Goal: Task Accomplishment & Management: Complete application form

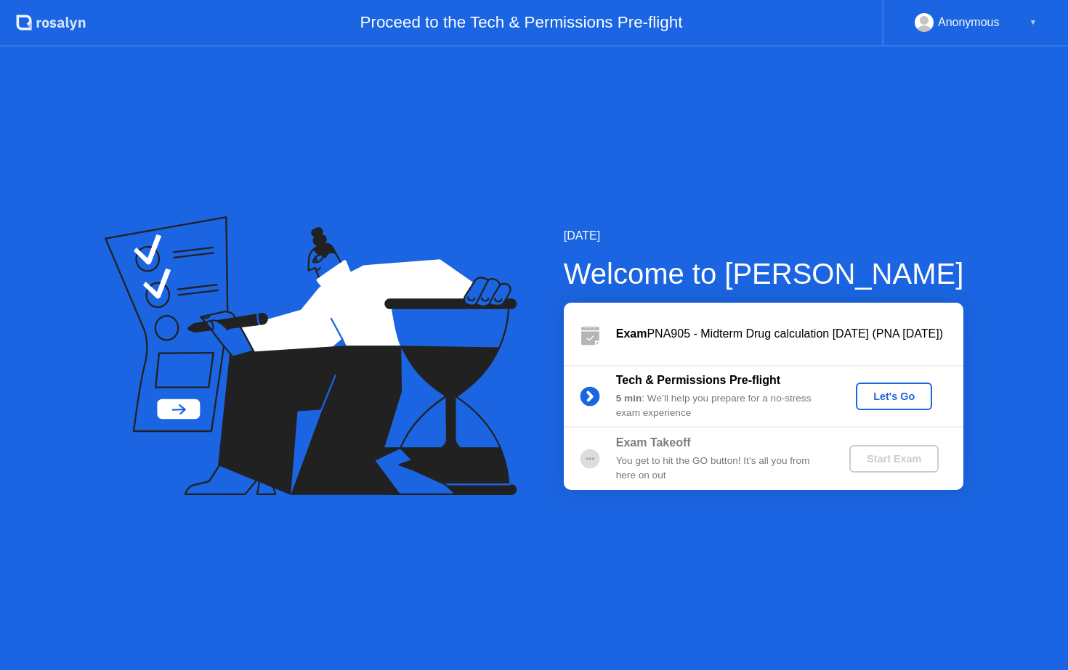
click at [895, 391] on div "Let's Go" at bounding box center [893, 397] width 65 height 12
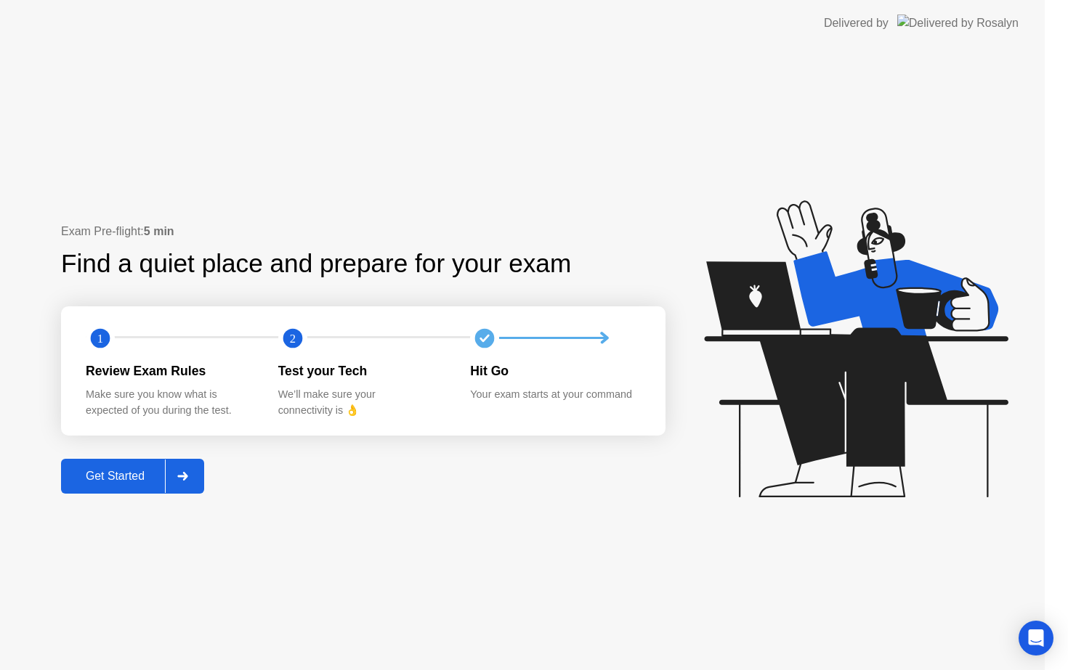
click at [895, 389] on icon at bounding box center [856, 348] width 304 height 297
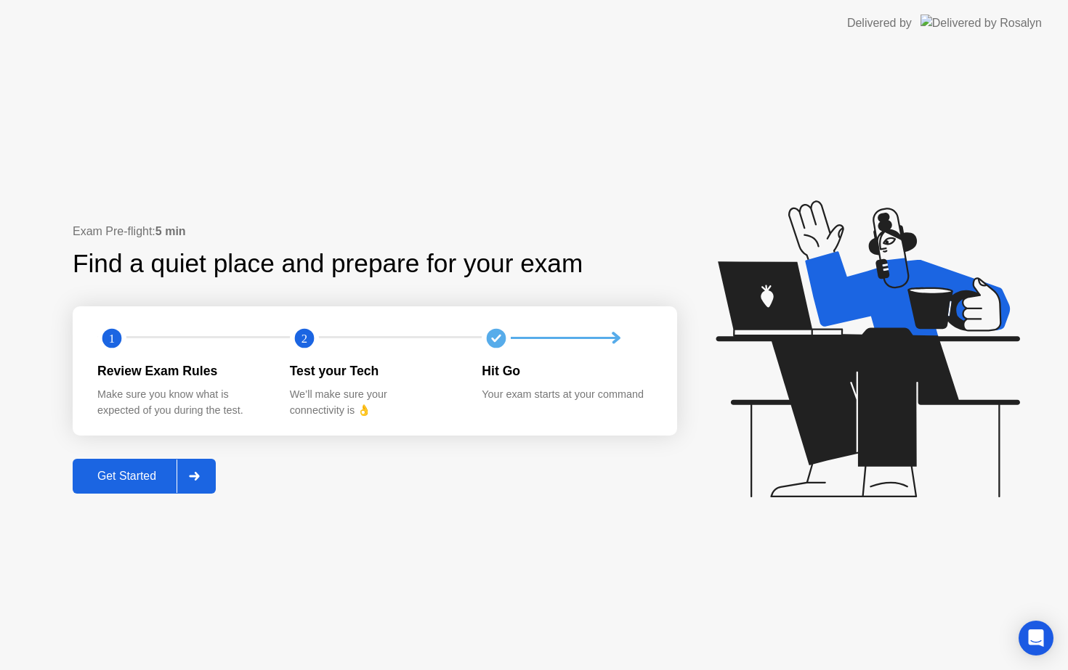
click at [130, 493] on div "Exam Pre-flight: 5 min Find a quiet place and prepare for your exam 1 2 Review …" at bounding box center [375, 358] width 604 height 271
click at [130, 493] on button "Get Started" at bounding box center [144, 476] width 143 height 35
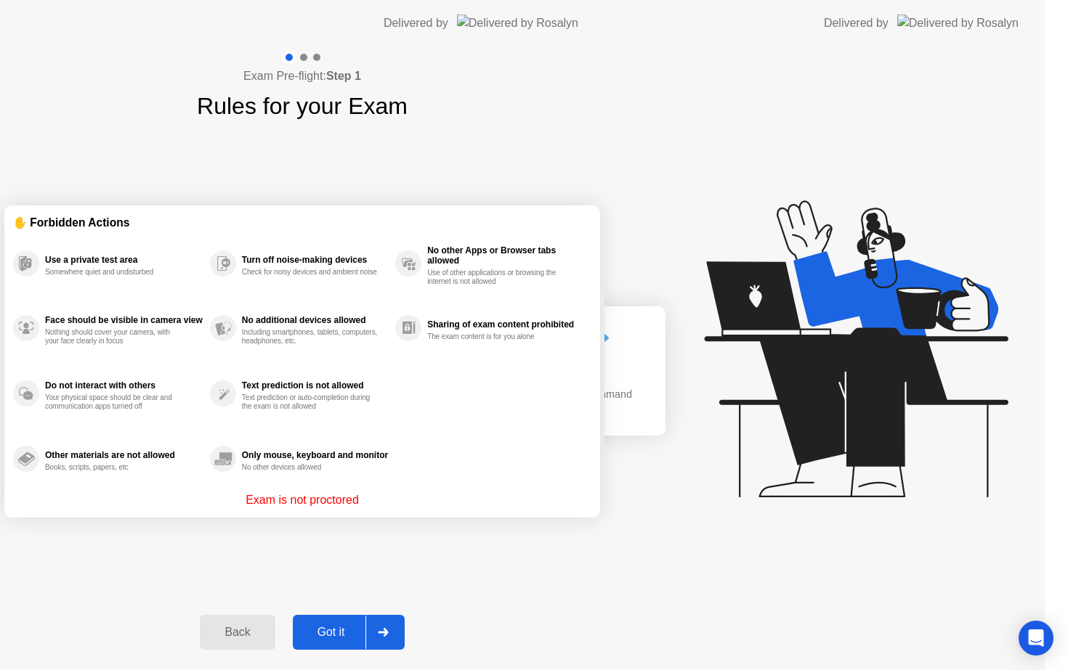
click at [132, 473] on div "Exam Pre-flight: Step 1 Rules for your Exam ✋ Forbidden Actions Use a private t…" at bounding box center [302, 358] width 604 height 624
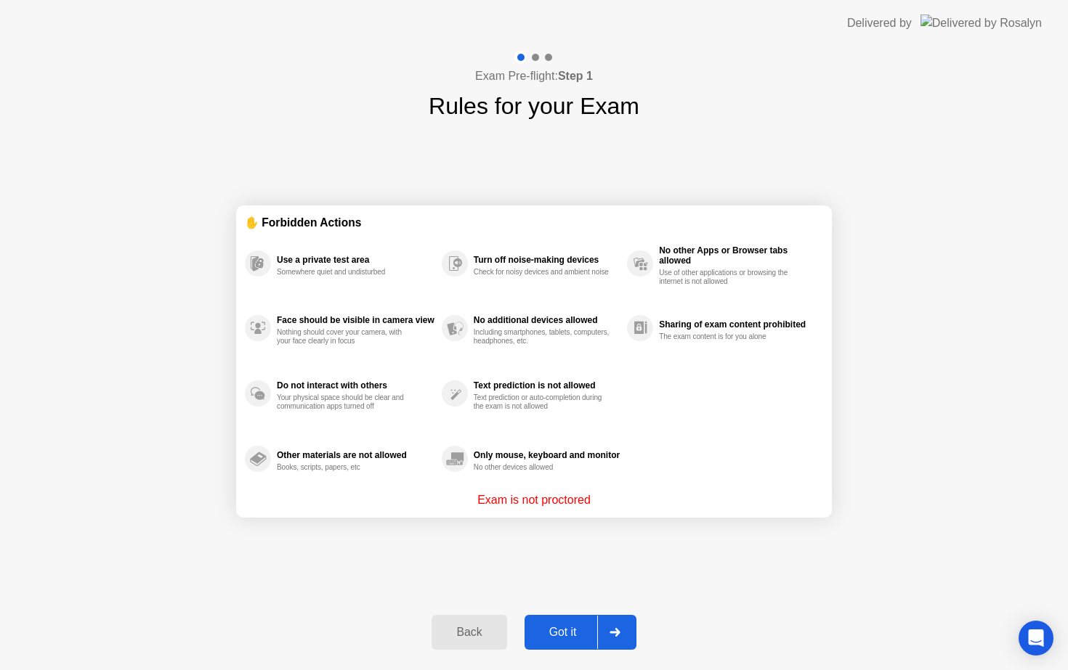
click at [569, 633] on div "Got it" at bounding box center [563, 632] width 68 height 13
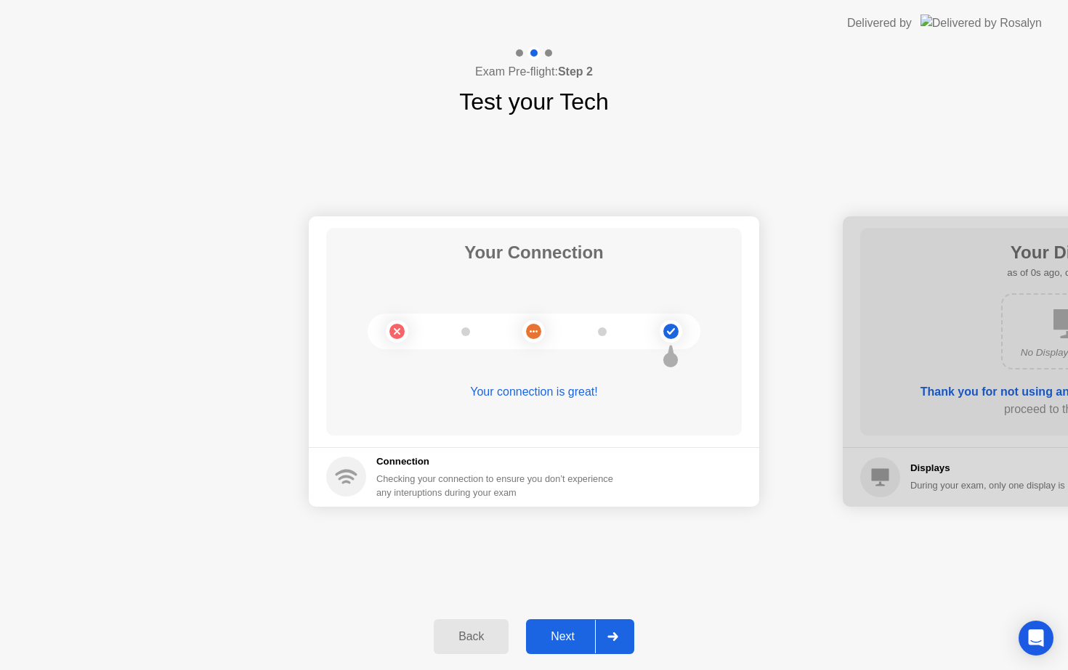
click at [569, 633] on div "Next" at bounding box center [562, 636] width 65 height 13
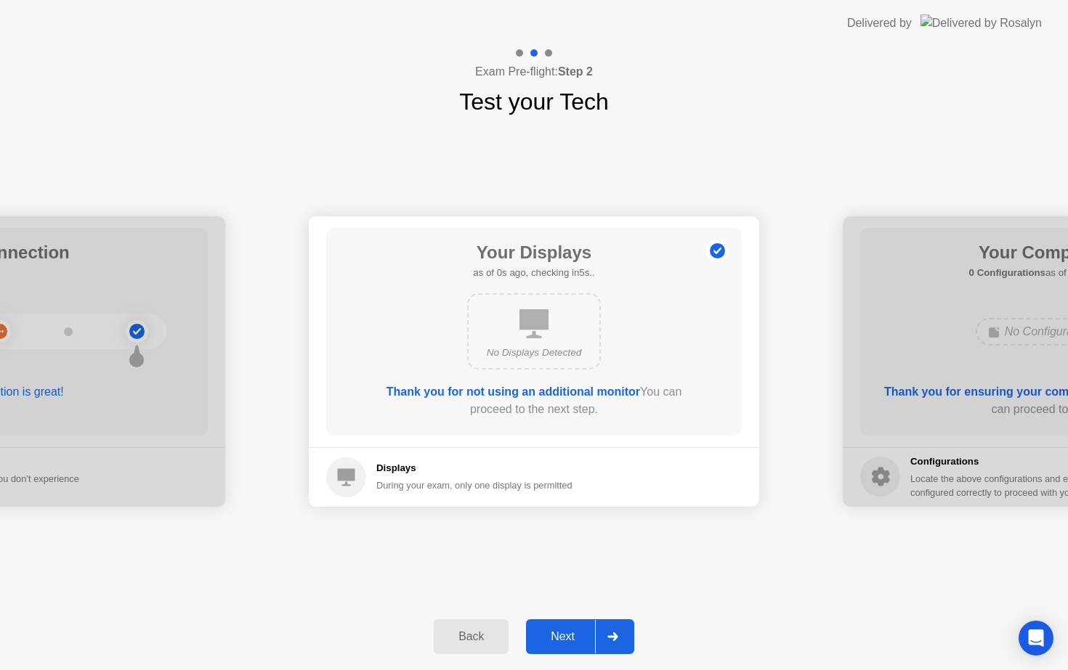
click at [569, 633] on div "Next" at bounding box center [562, 636] width 65 height 13
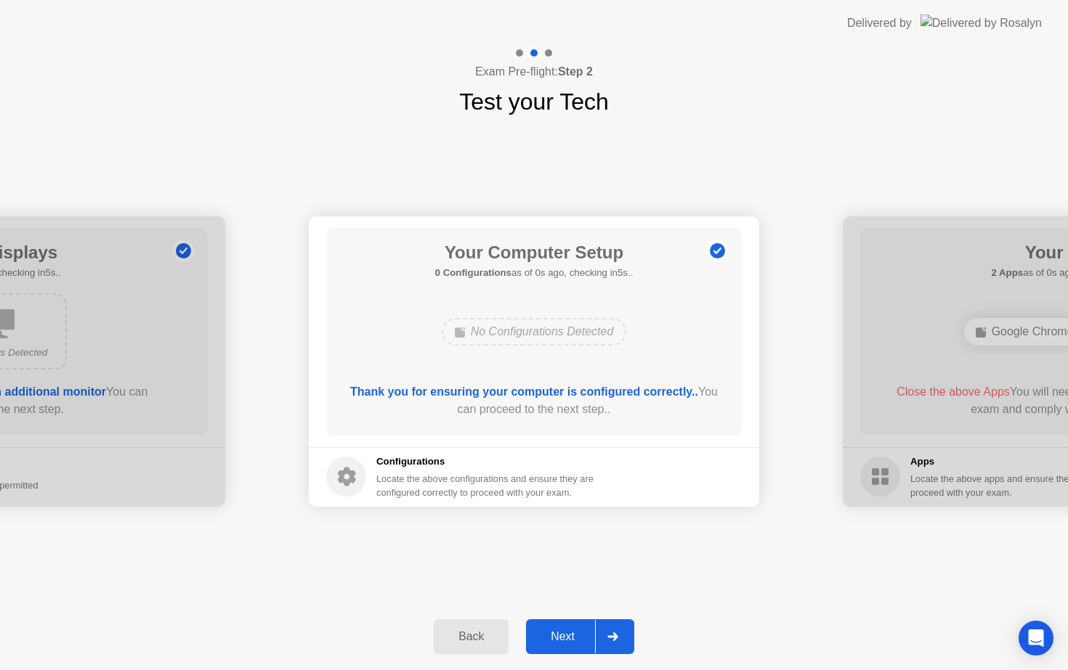
click at [569, 633] on div "Next" at bounding box center [562, 636] width 65 height 13
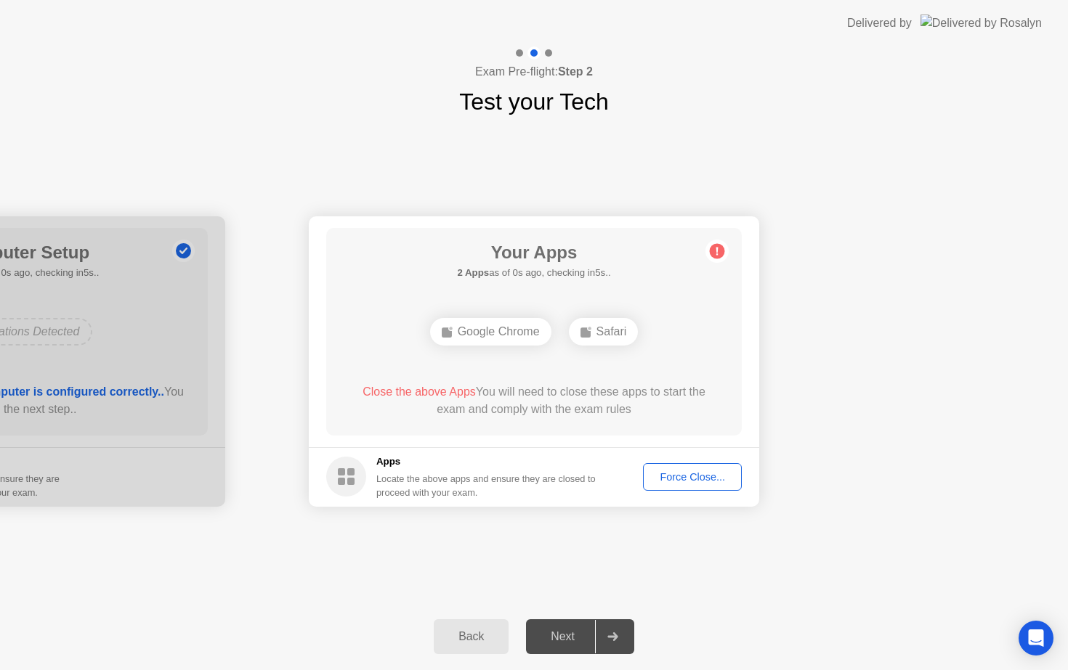
click at [569, 633] on div "Next" at bounding box center [562, 636] width 65 height 13
click at [679, 479] on div "Force Close..." at bounding box center [692, 477] width 89 height 12
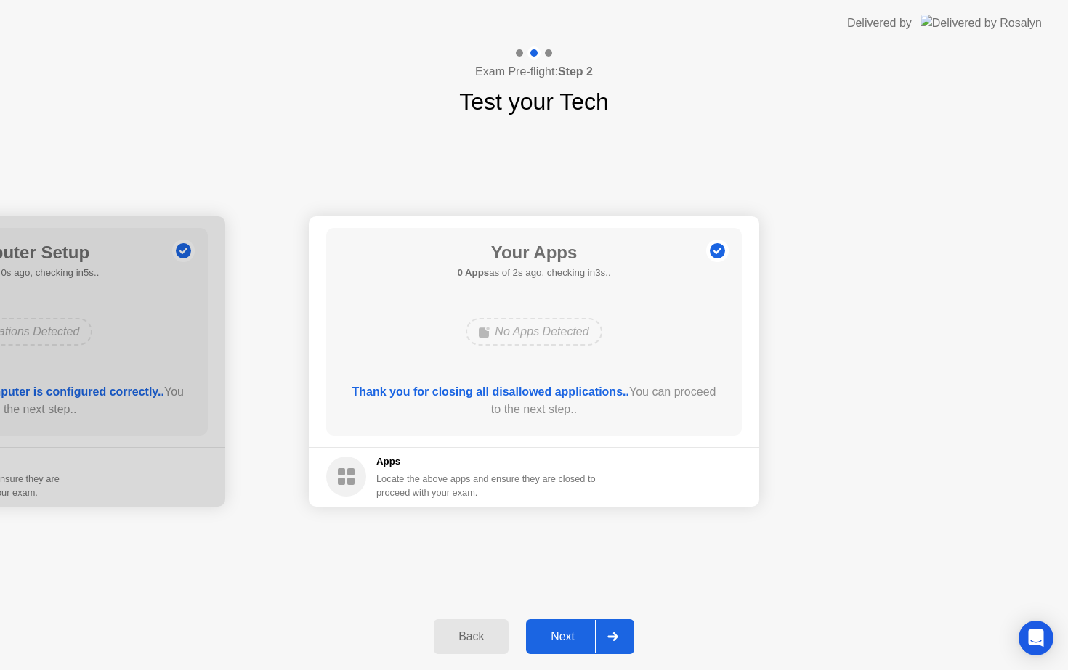
click at [566, 626] on button "Next" at bounding box center [580, 636] width 108 height 35
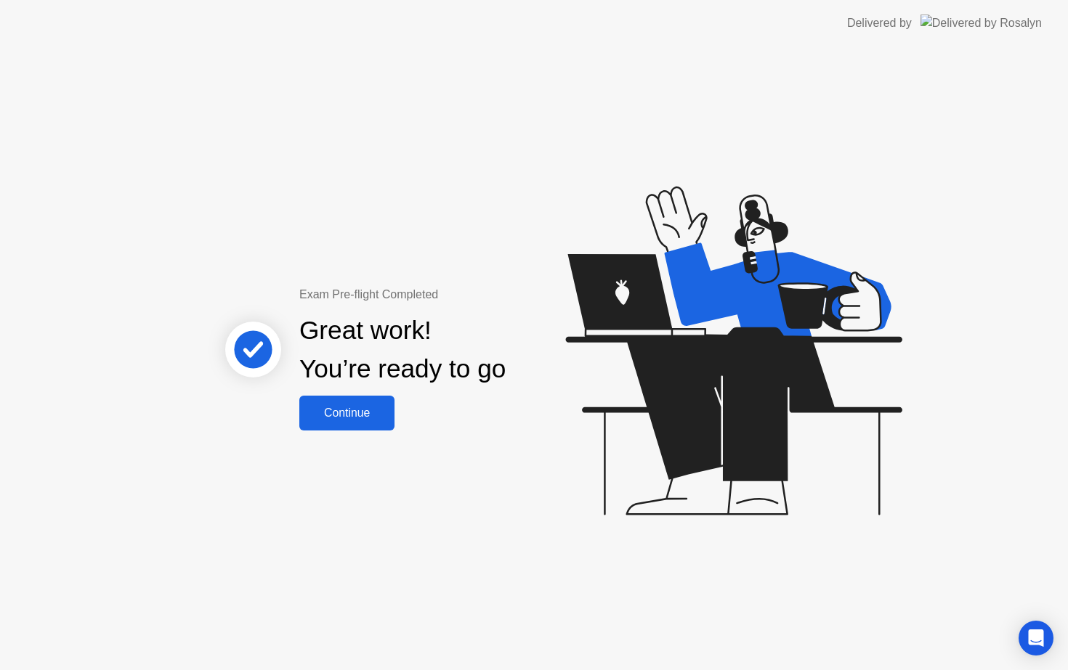
click at [347, 418] on div "Continue" at bounding box center [347, 413] width 86 height 13
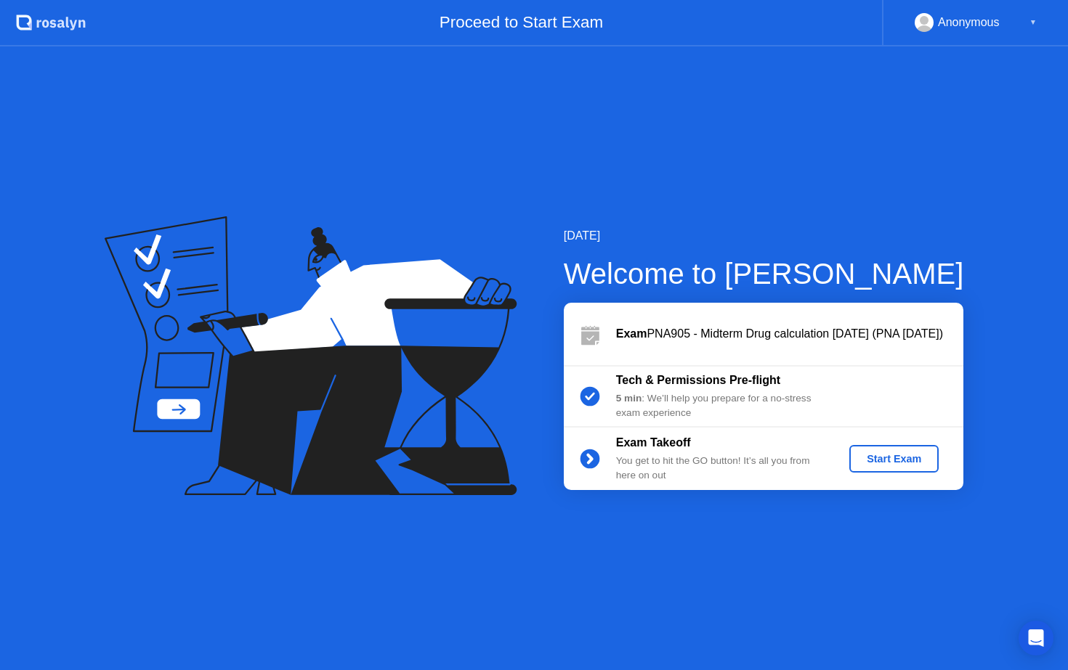
click at [893, 447] on button "Start Exam" at bounding box center [893, 459] width 89 height 28
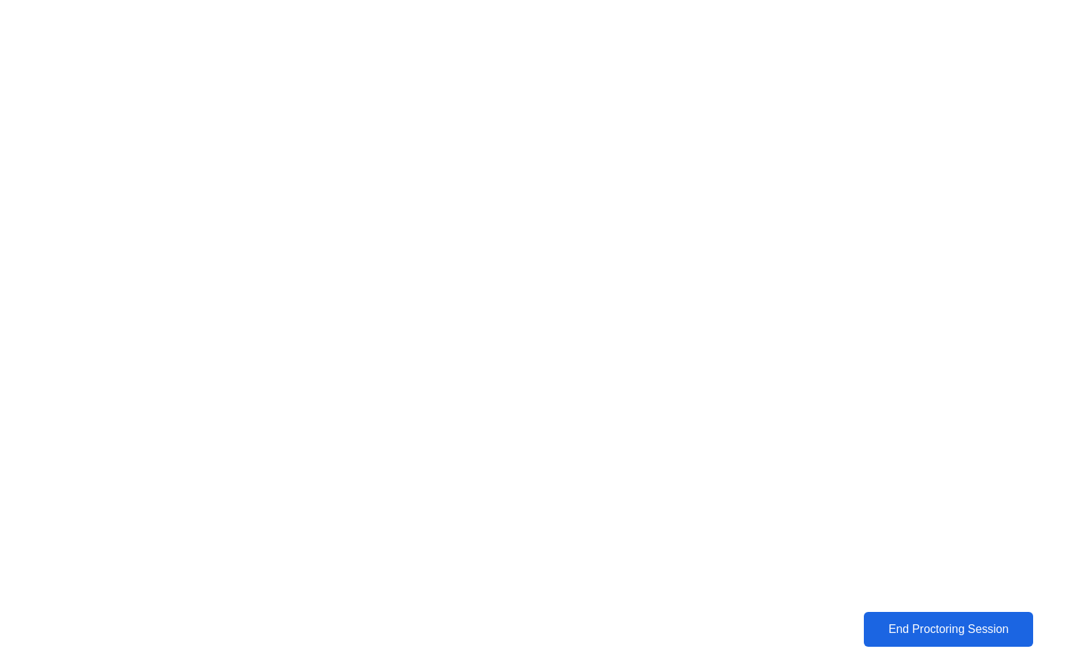
click at [943, 625] on div "End Proctoring Session" at bounding box center [947, 629] width 161 height 13
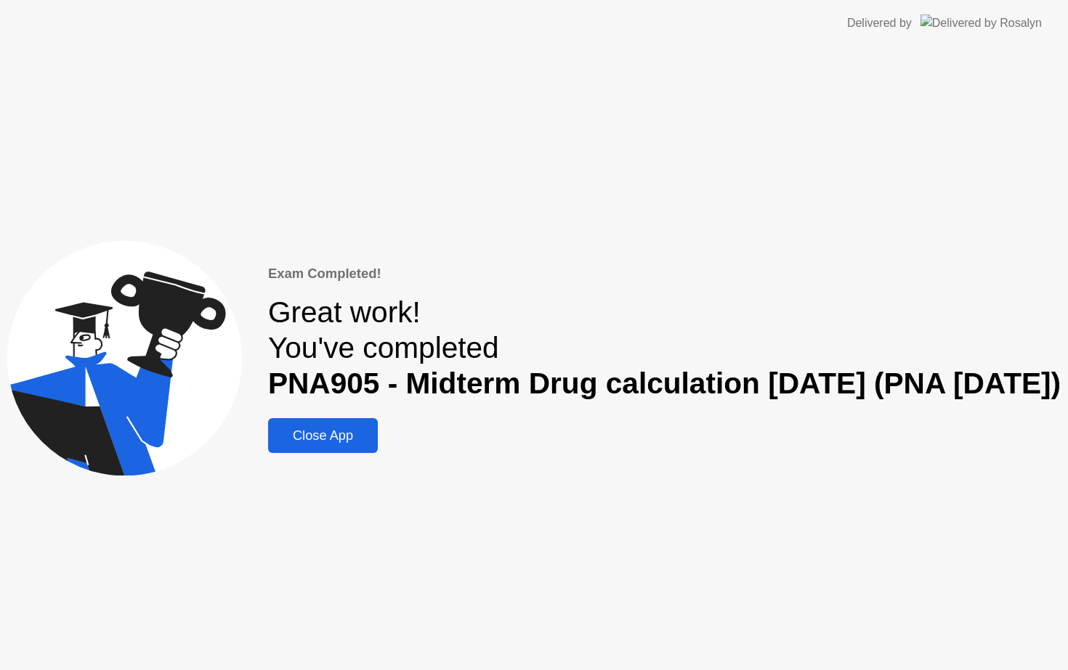
click at [360, 433] on div "Close App" at bounding box center [322, 436] width 101 height 16
